Goal: Transaction & Acquisition: Book appointment/travel/reservation

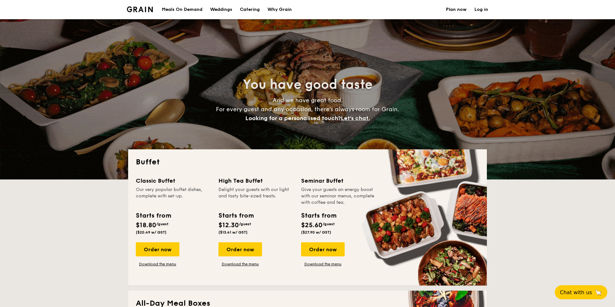
select select
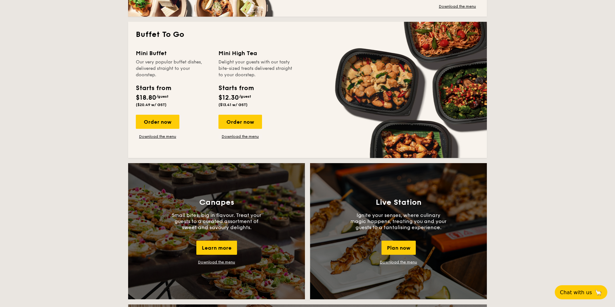
scroll to position [413, 0]
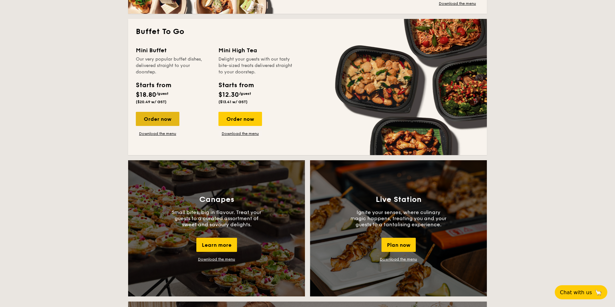
click at [165, 113] on div "Order now" at bounding box center [158, 119] width 44 height 14
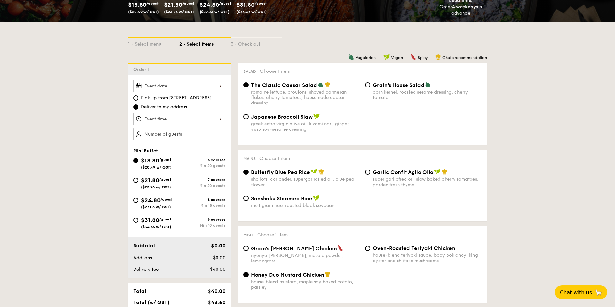
scroll to position [119, 0]
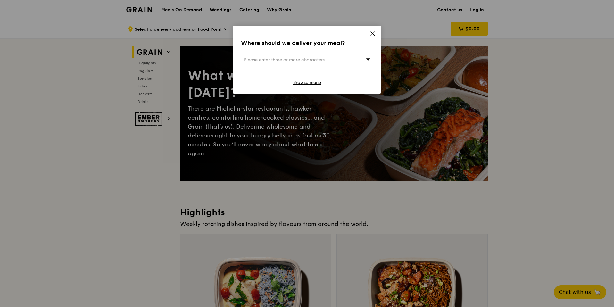
click at [373, 36] on icon at bounding box center [373, 34] width 6 height 6
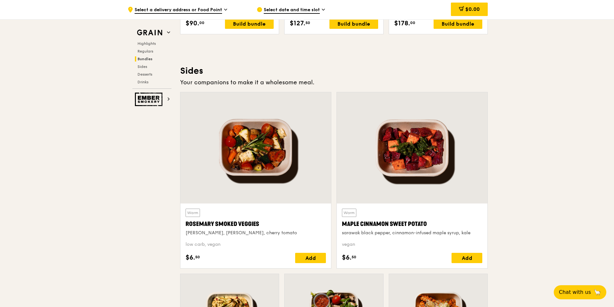
scroll to position [1381, 0]
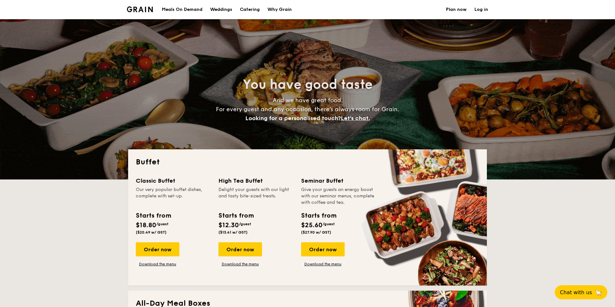
select select
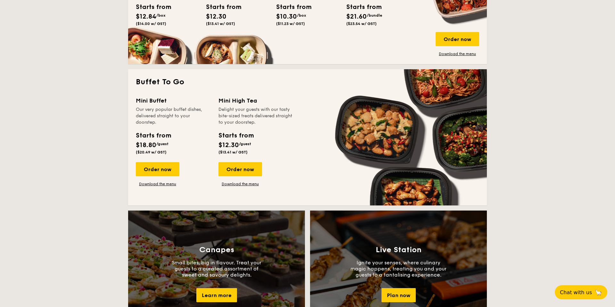
scroll to position [360, 0]
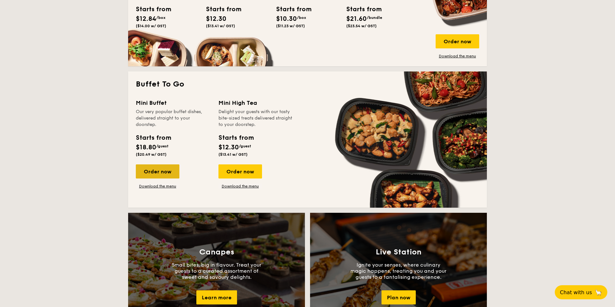
click at [169, 174] on div "Order now" at bounding box center [158, 171] width 44 height 14
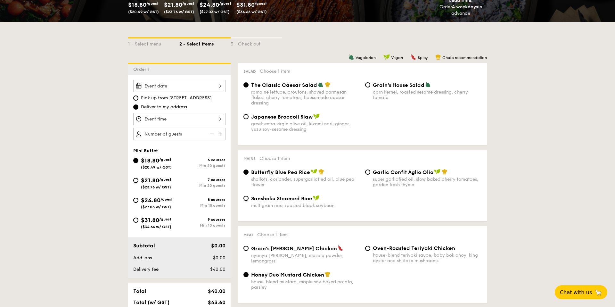
scroll to position [118, 0]
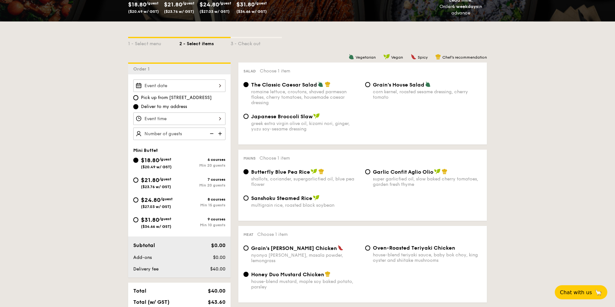
click at [151, 219] on span "$31.80" at bounding box center [150, 219] width 18 height 7
click at [138, 219] on input "$31.80 /guest ($34.66 w/ GST) 9 courses Min 10 guests" at bounding box center [135, 219] width 5 height 5
radio input "true"
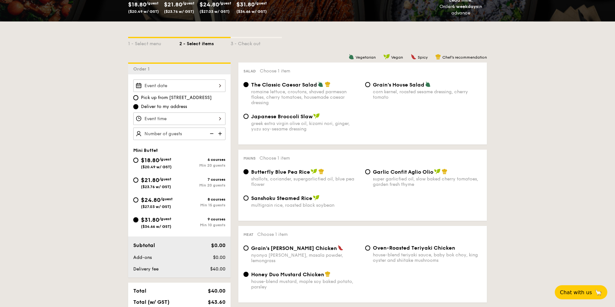
radio input "false"
radio input "true"
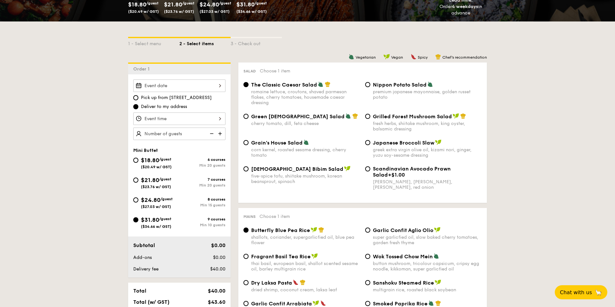
click at [196, 91] on div at bounding box center [179, 85] width 92 height 12
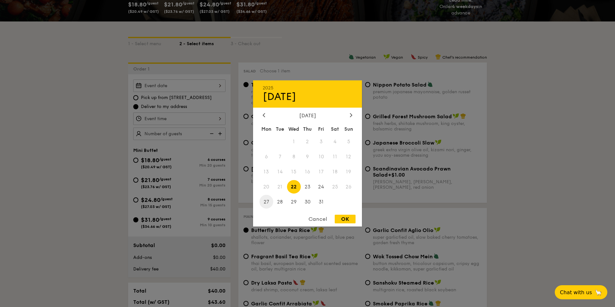
click at [268, 202] on span "27" at bounding box center [266, 202] width 14 height 14
click at [350, 221] on div "OK" at bounding box center [345, 219] width 21 height 9
type input "Oct 27, 2025"
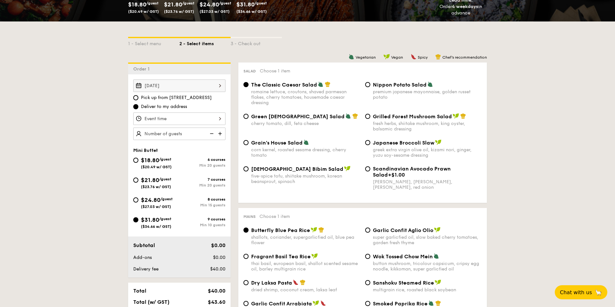
click at [183, 123] on div at bounding box center [179, 118] width 92 height 12
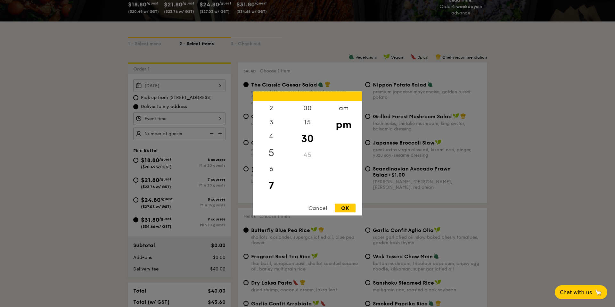
scroll to position [0, 0]
click at [273, 109] on div "12" at bounding box center [271, 110] width 36 height 19
click at [309, 110] on div "00" at bounding box center [307, 110] width 36 height 19
click at [342, 212] on div "OK" at bounding box center [345, 208] width 21 height 9
type input "12:00PM"
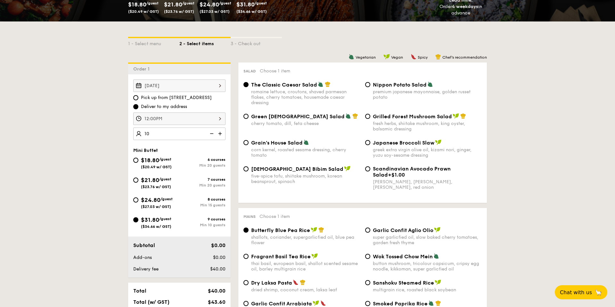
type input "10 guests"
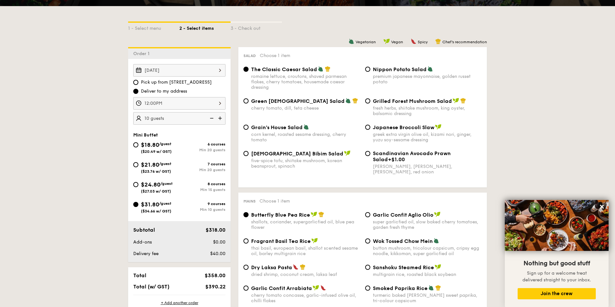
scroll to position [126, 0]
